Goal: Find specific page/section: Find specific page/section

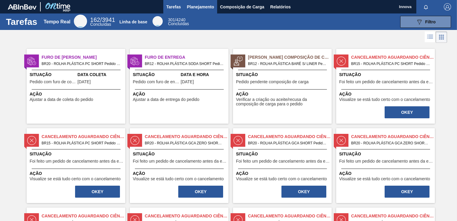
click at [195, 9] on span "Planejamento" at bounding box center [200, 6] width 27 height 7
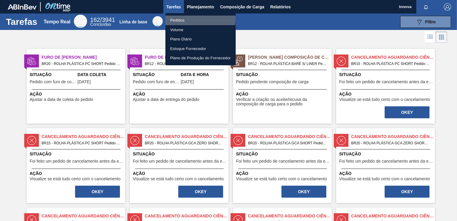
click at [183, 18] on li "Pedidos" at bounding box center [200, 21] width 70 height 10
